Goal: Register for event/course

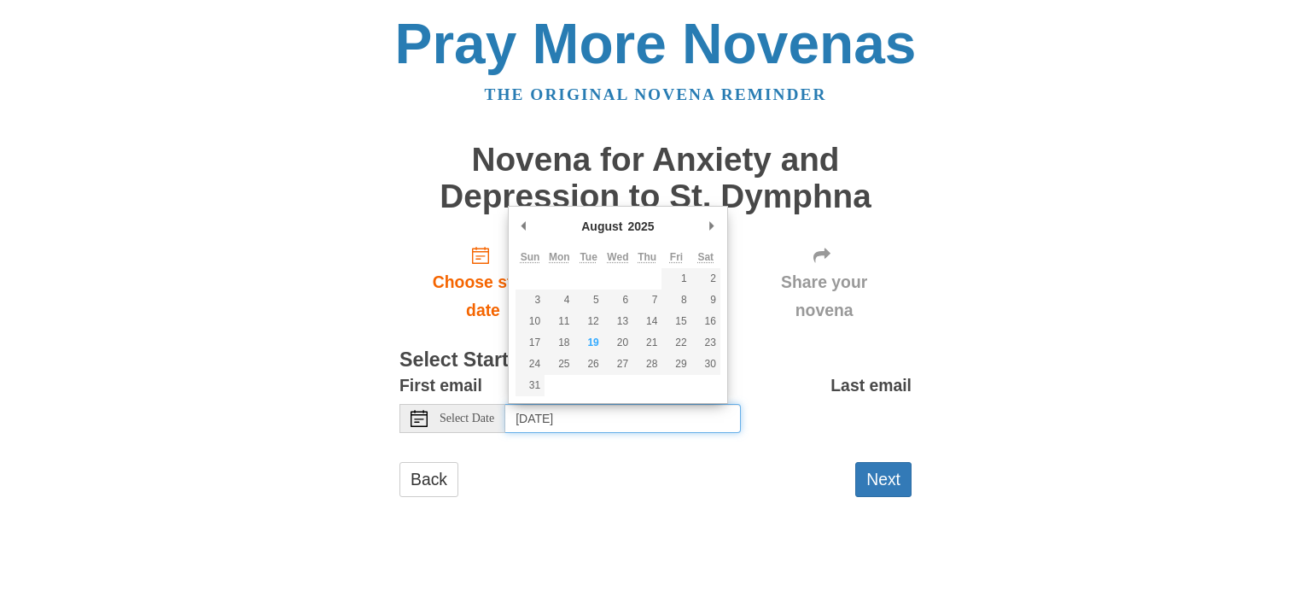
click at [574, 410] on input "Thursday, August 21st, 2025" at bounding box center [623, 418] width 236 height 29
type input "Tuesday, August 19th"
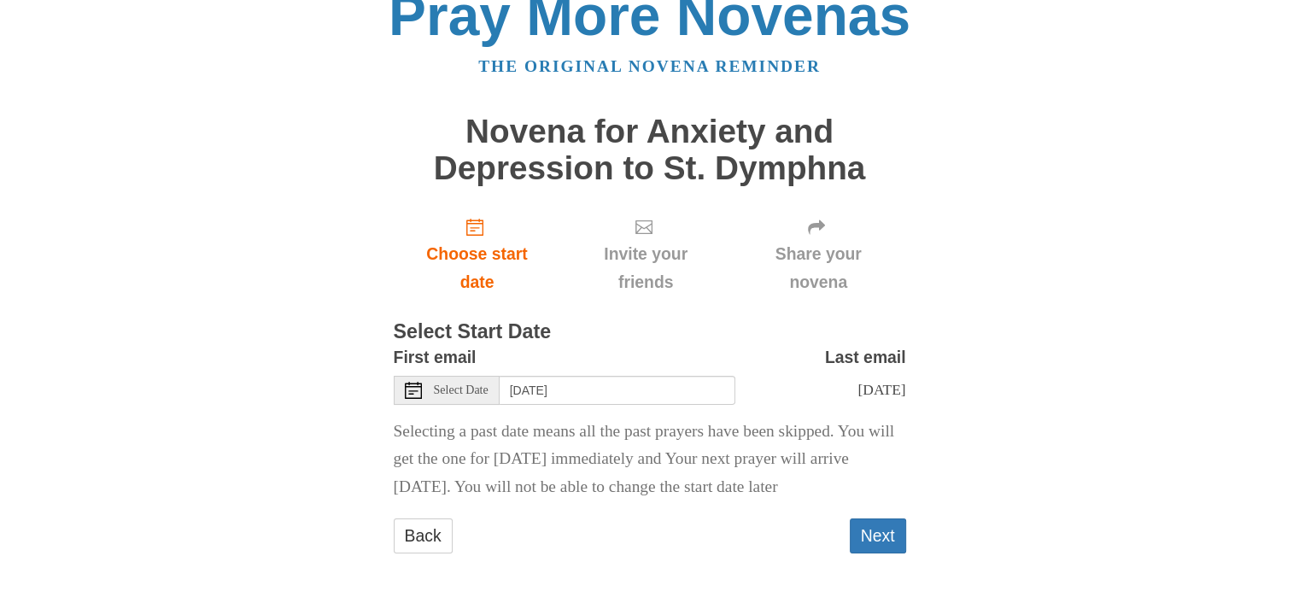
scroll to position [55, 0]
click at [867, 532] on button "Next" at bounding box center [877, 535] width 56 height 35
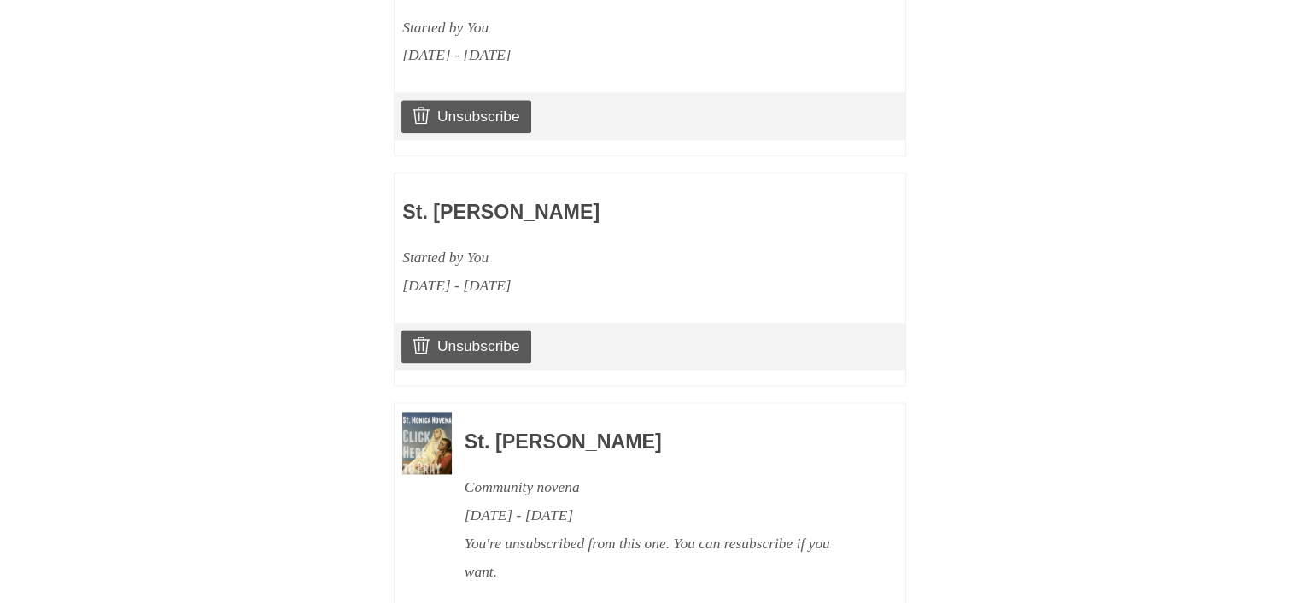
scroll to position [2271, 0]
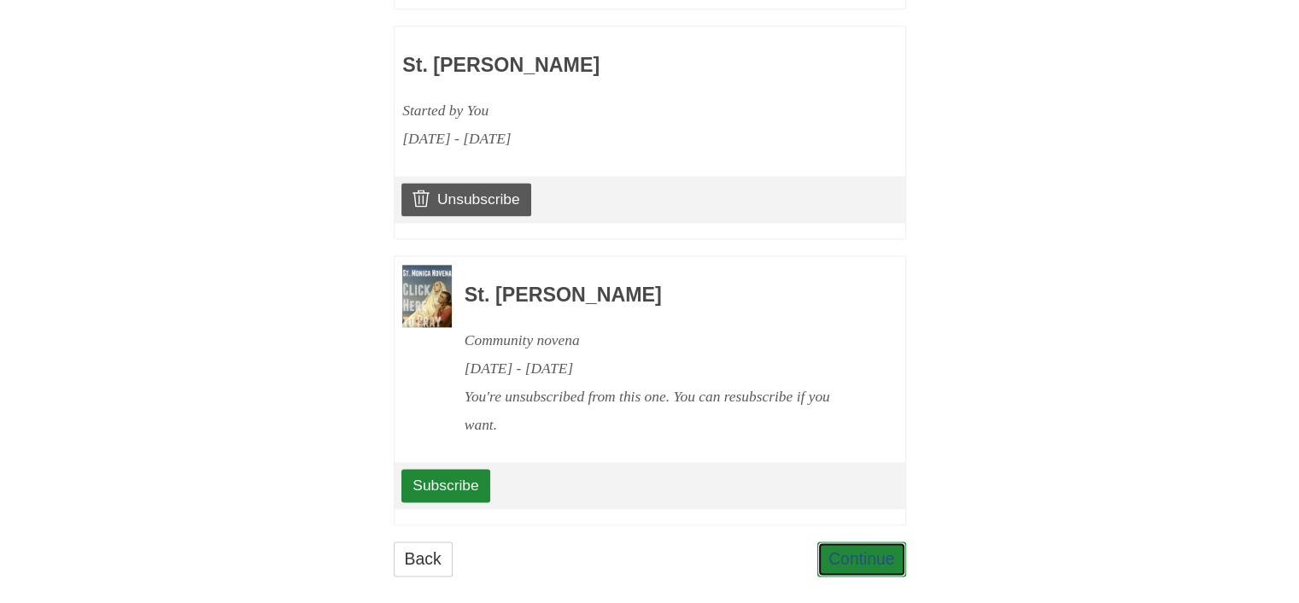
click at [857, 541] on link "Continue" at bounding box center [861, 558] width 89 height 35
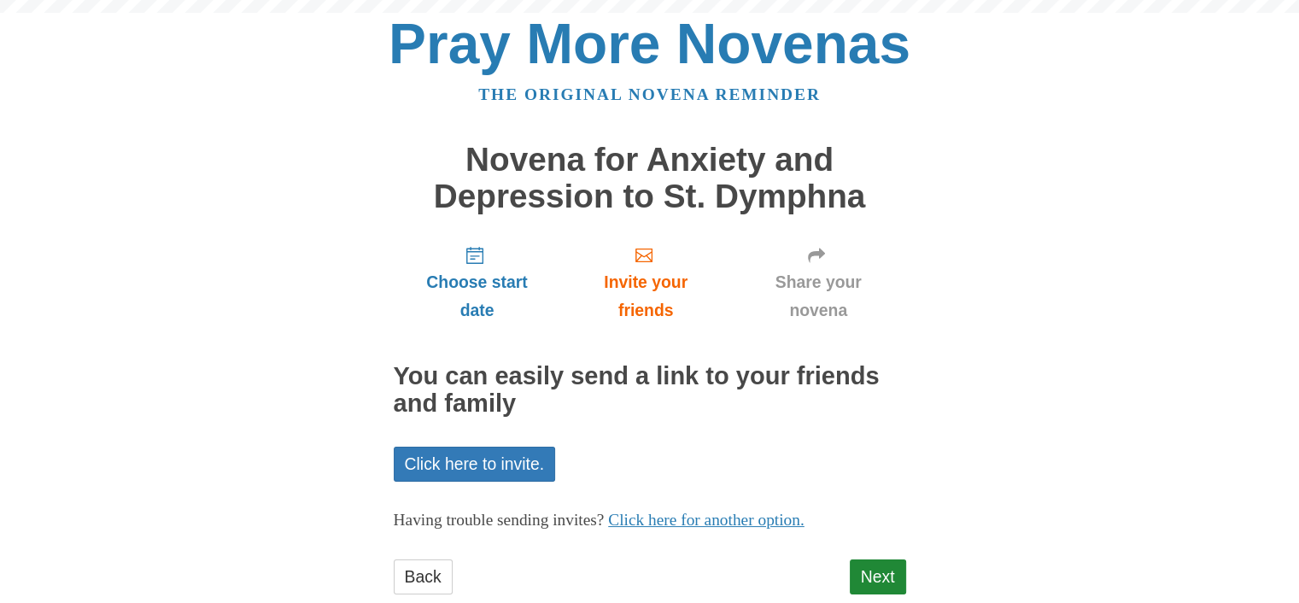
scroll to position [40, 0]
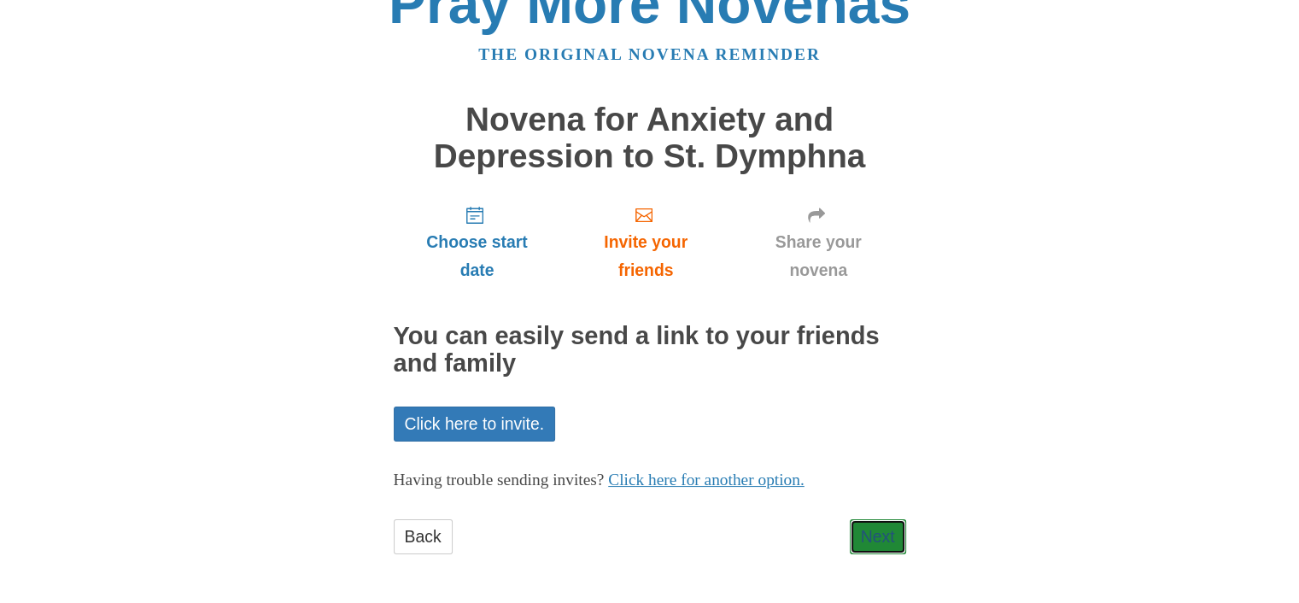
click at [867, 536] on link "Next" at bounding box center [877, 536] width 56 height 35
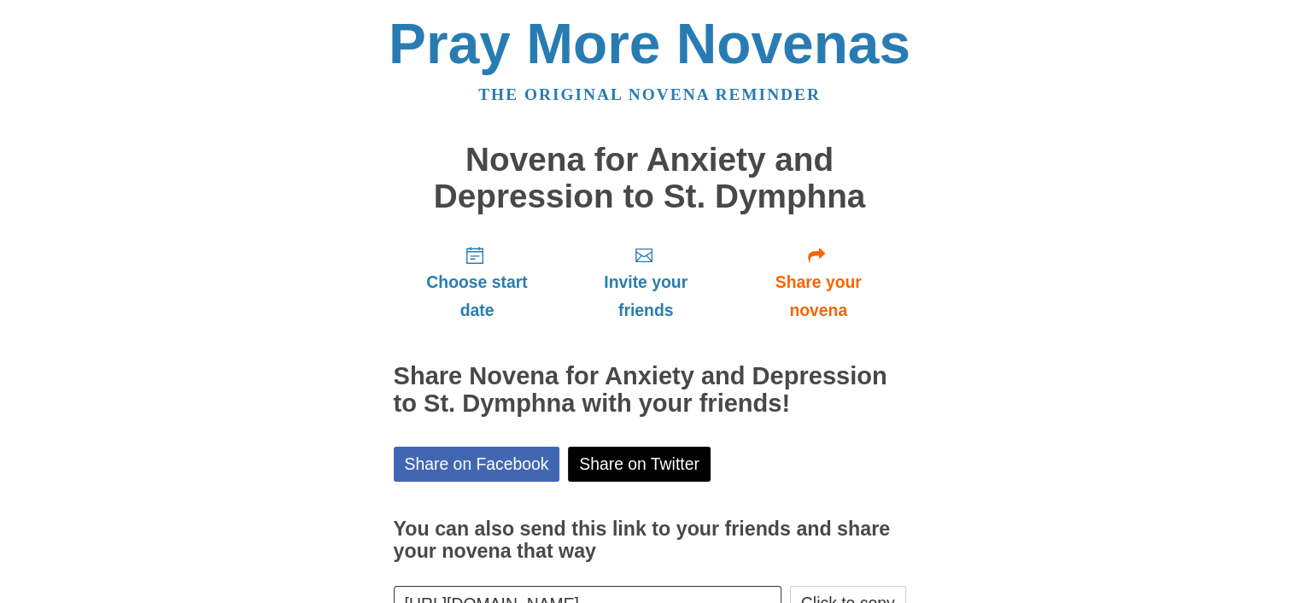
scroll to position [118, 0]
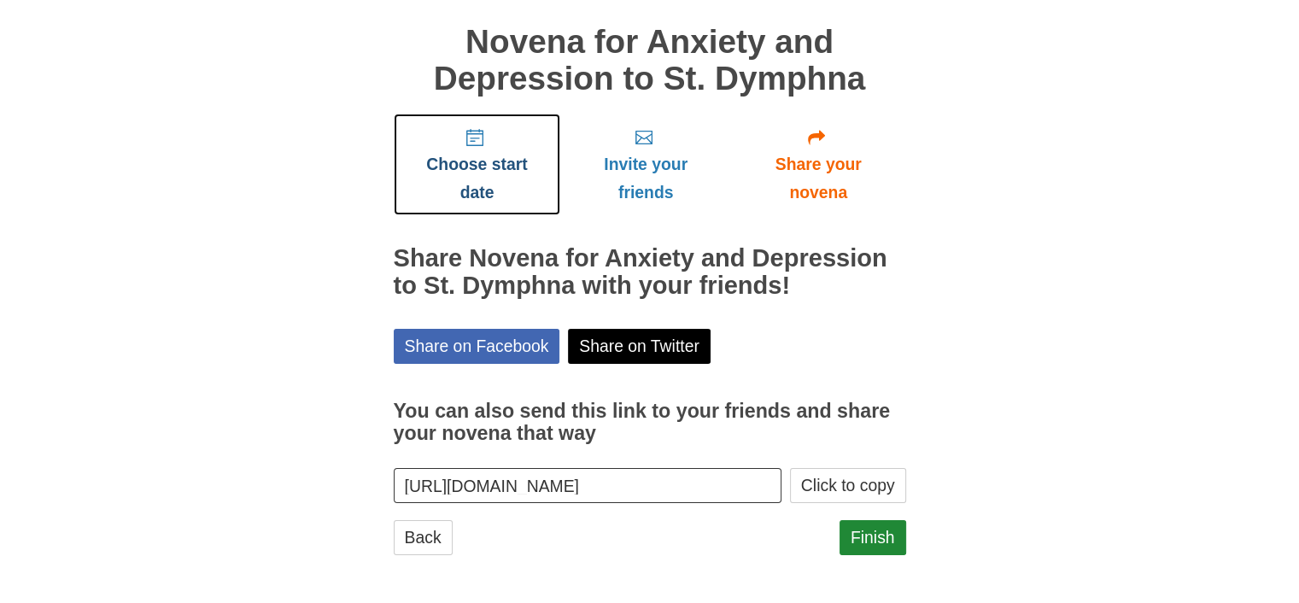
click at [493, 154] on span "Choose start date" at bounding box center [477, 178] width 133 height 56
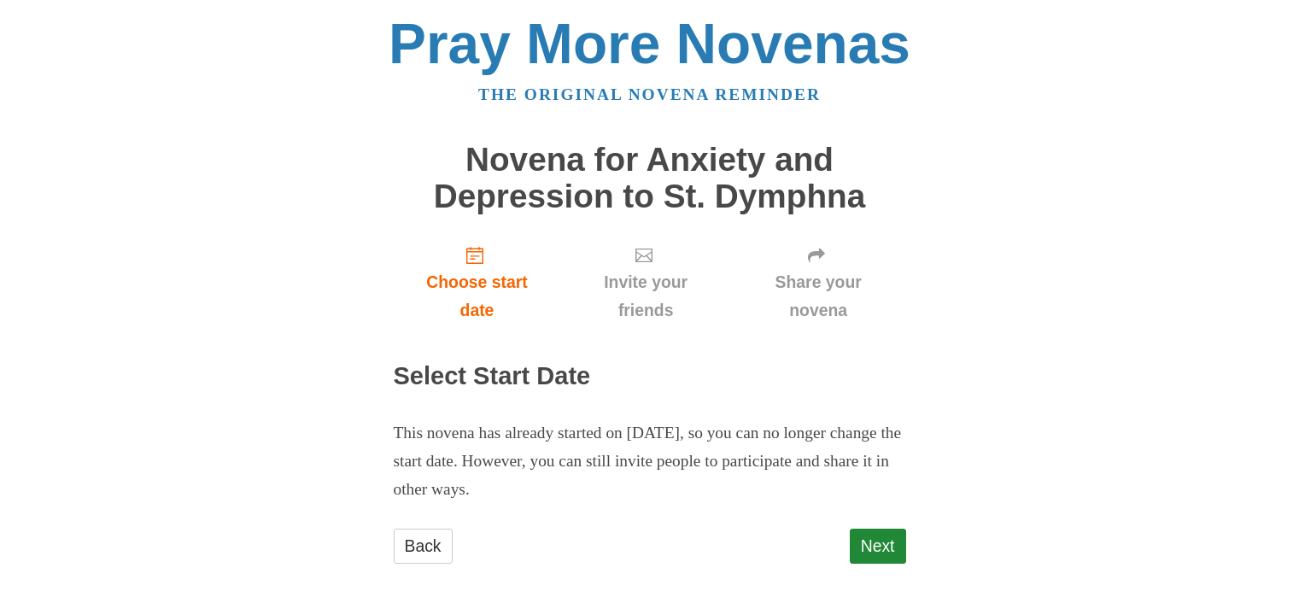
scroll to position [9, 0]
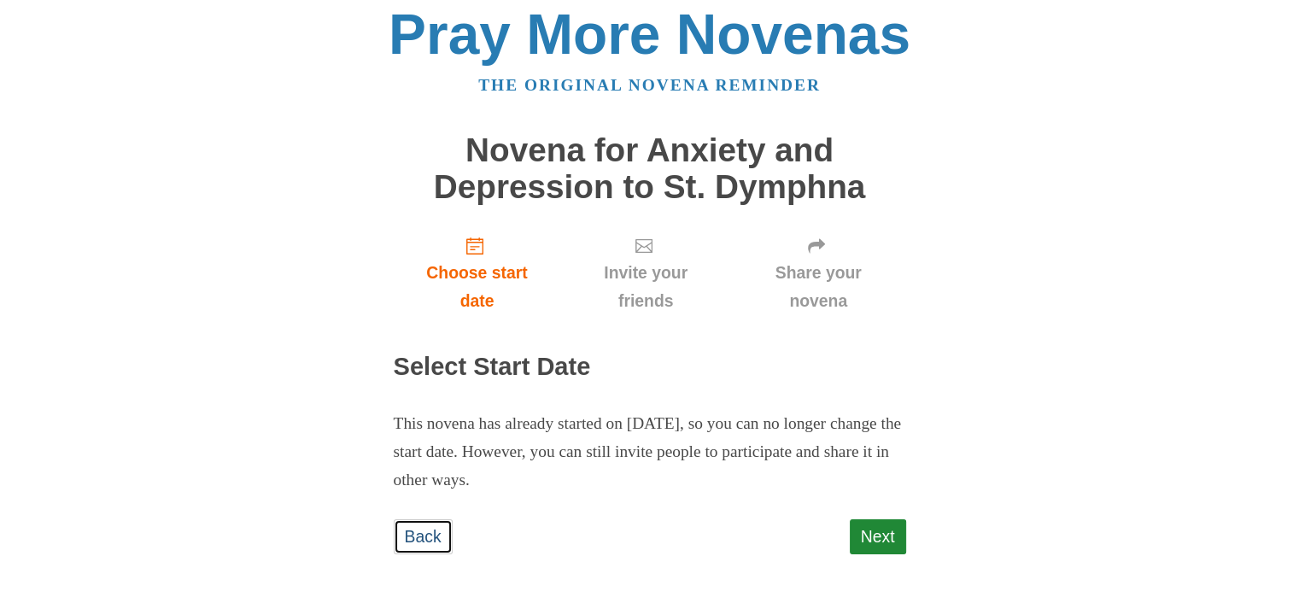
click at [413, 542] on link "Back" at bounding box center [423, 536] width 59 height 35
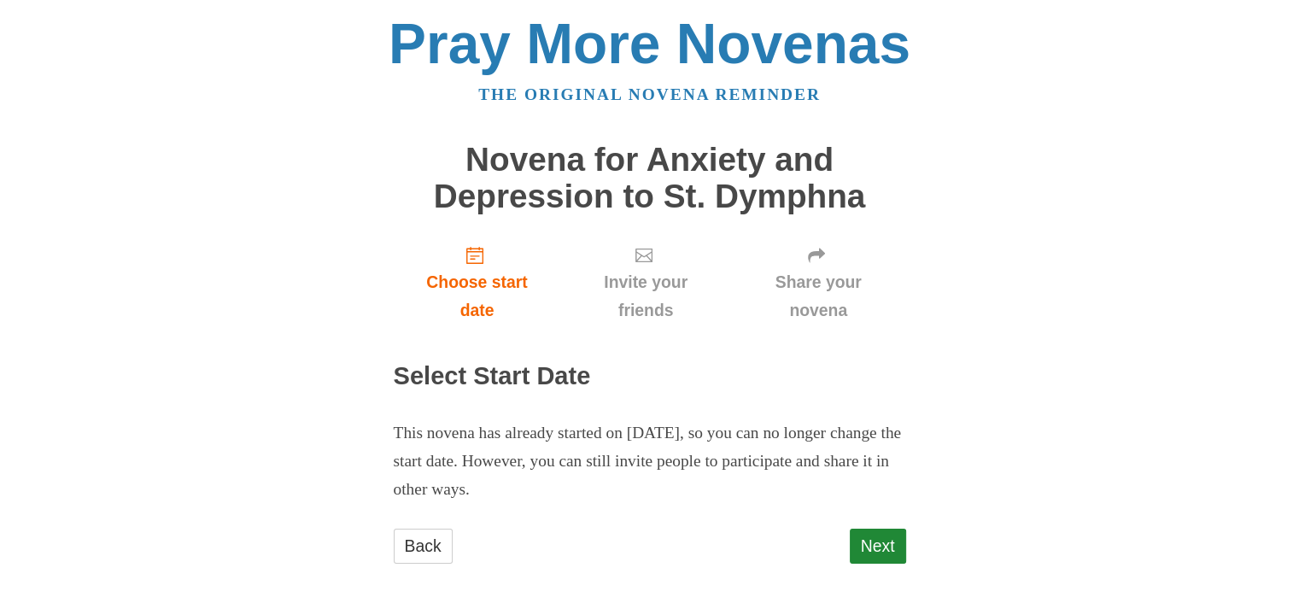
scroll to position [9, 0]
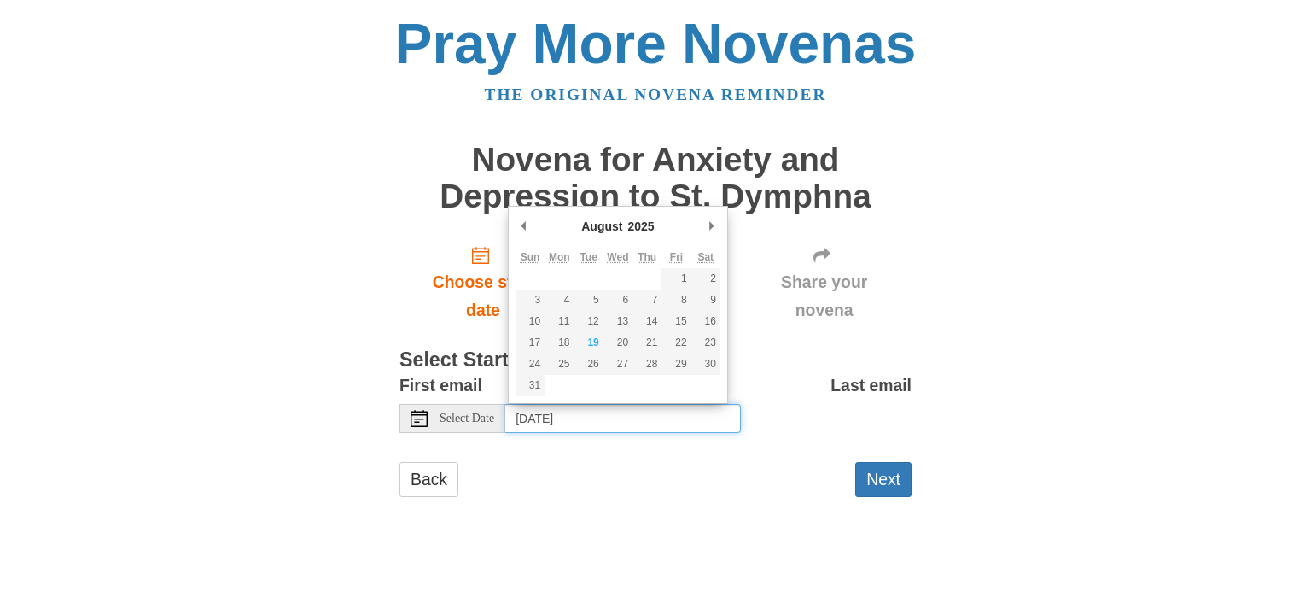
click at [680, 423] on input "Thursday, August 21st, 2025" at bounding box center [623, 418] width 236 height 29
type input "Wednesday, August 20th"
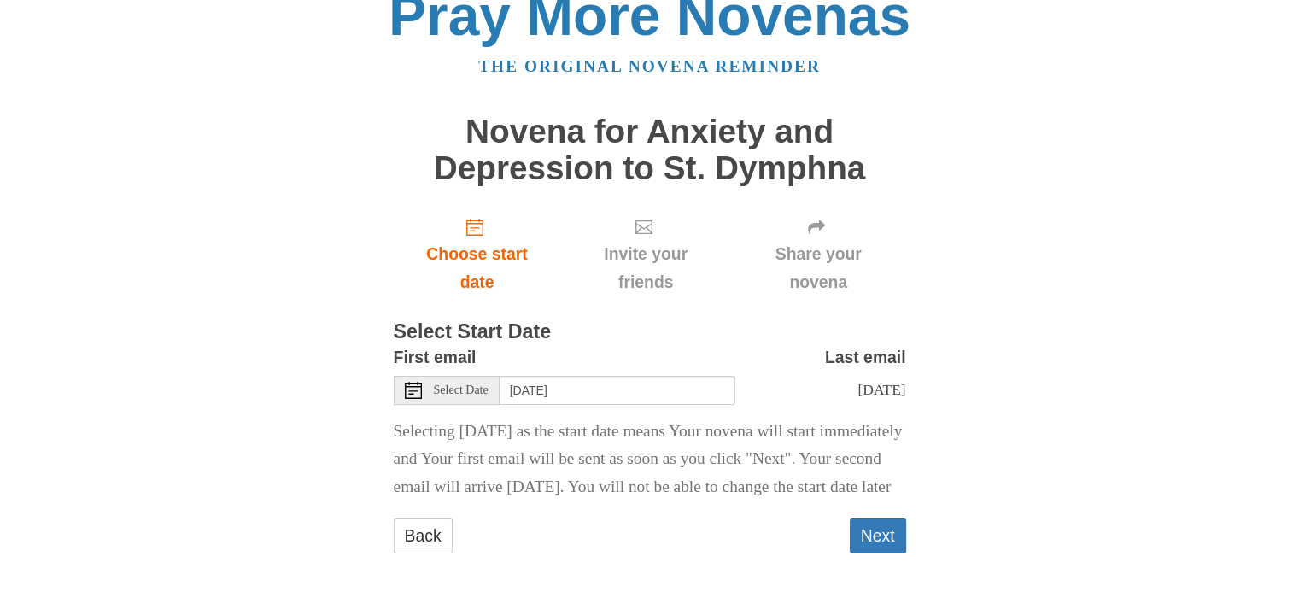
scroll to position [55, 0]
click at [871, 527] on button "Next" at bounding box center [877, 535] width 56 height 35
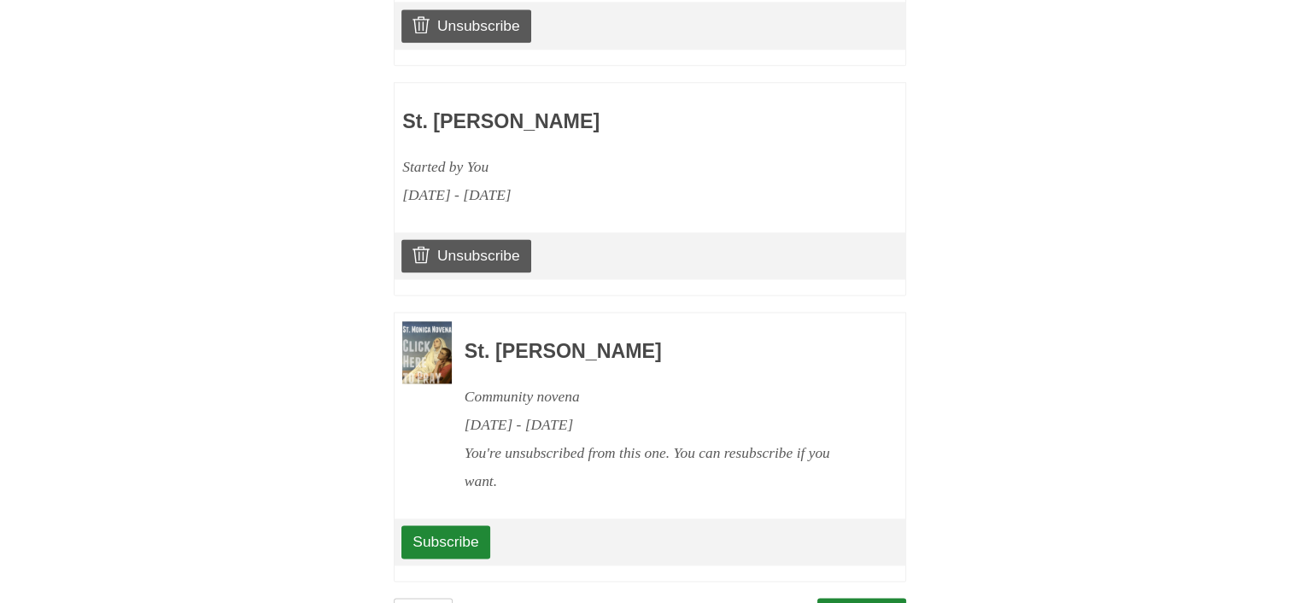
scroll to position [2271, 0]
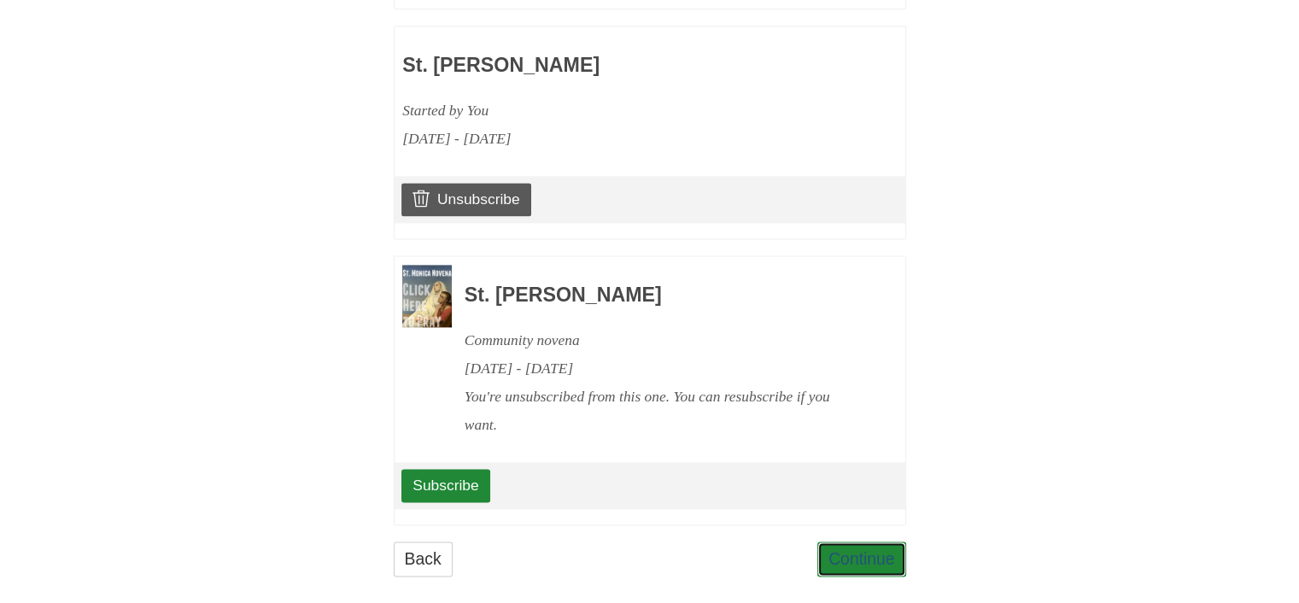
click at [867, 541] on link "Continue" at bounding box center [861, 558] width 89 height 35
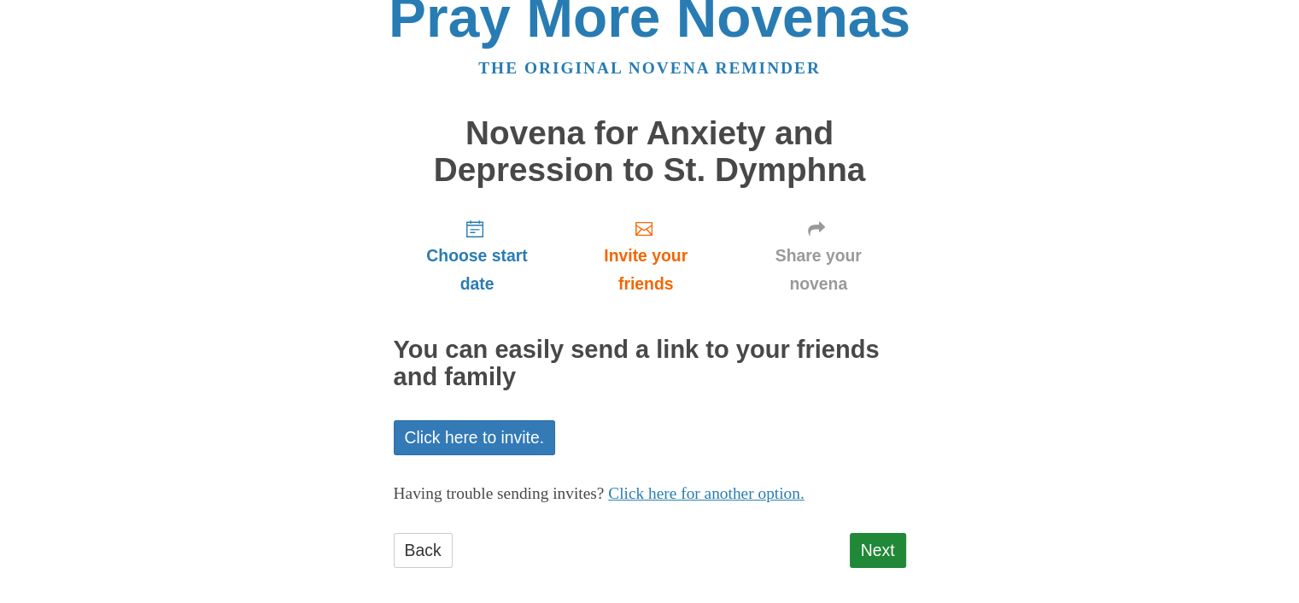
scroll to position [40, 0]
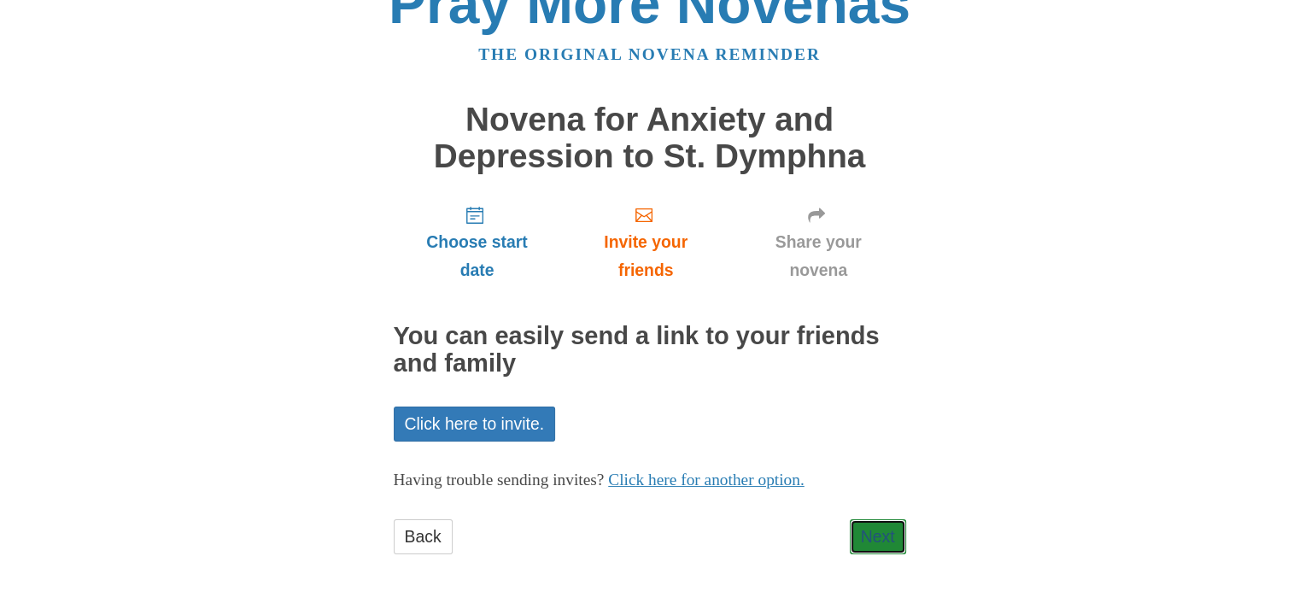
click at [888, 534] on link "Next" at bounding box center [877, 536] width 56 height 35
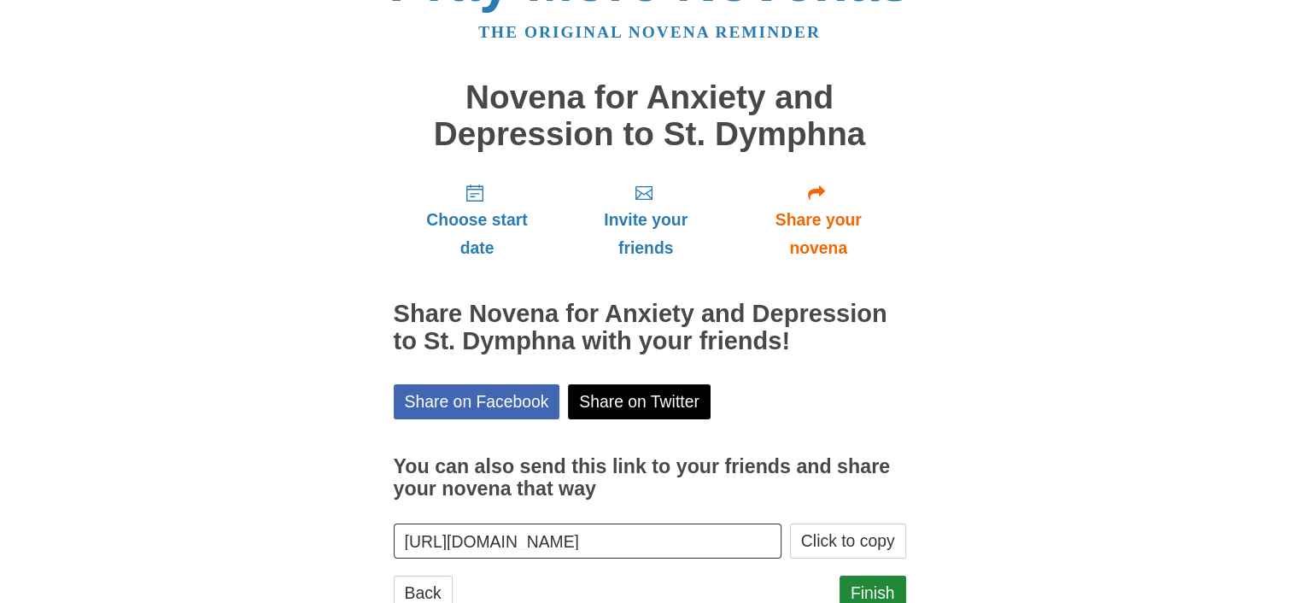
scroll to position [32, 0]
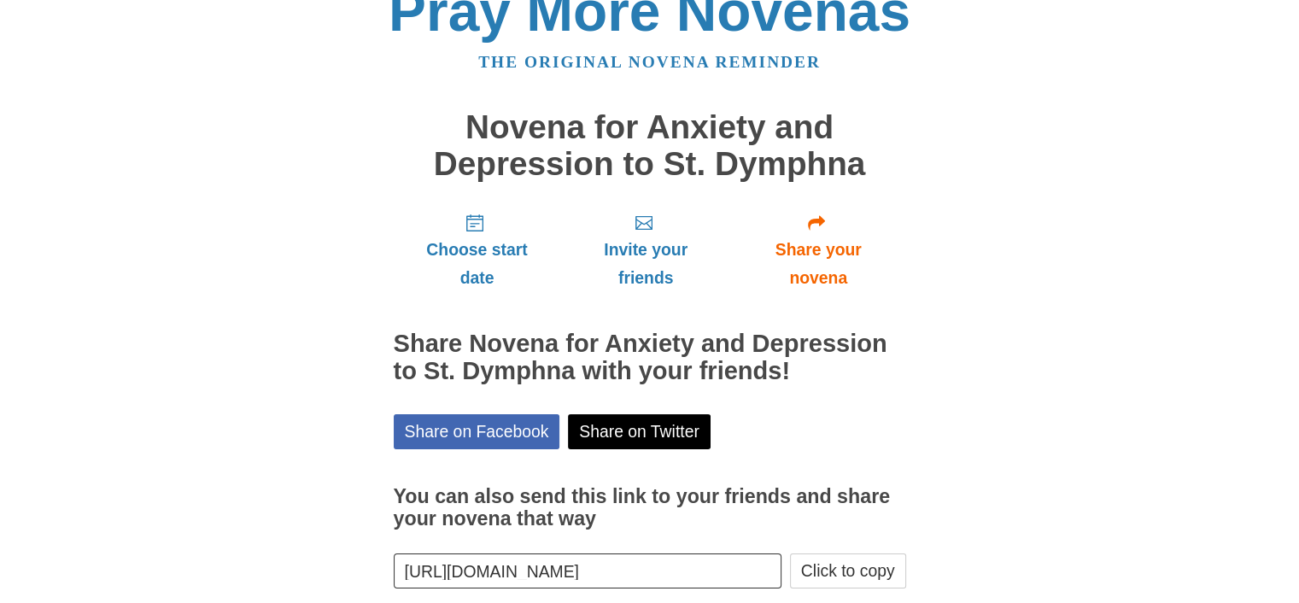
click at [872, 533] on label "You can also send this link to your friends and share your novena that way" at bounding box center [650, 508] width 512 height 84
click at [782, 553] on input "[URL][DOMAIN_NAME]" at bounding box center [588, 570] width 388 height 35
